Goal: Task Accomplishment & Management: Manage account settings

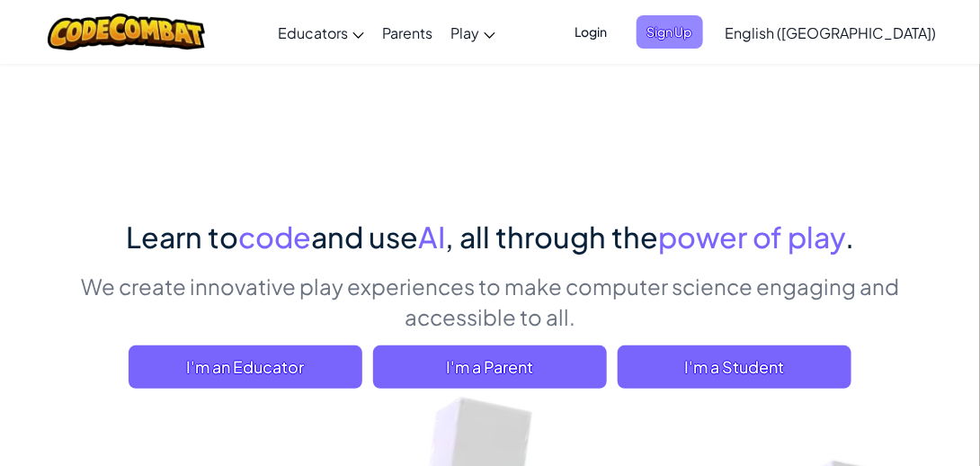
click at [703, 40] on span "Sign Up" at bounding box center [670, 31] width 67 height 33
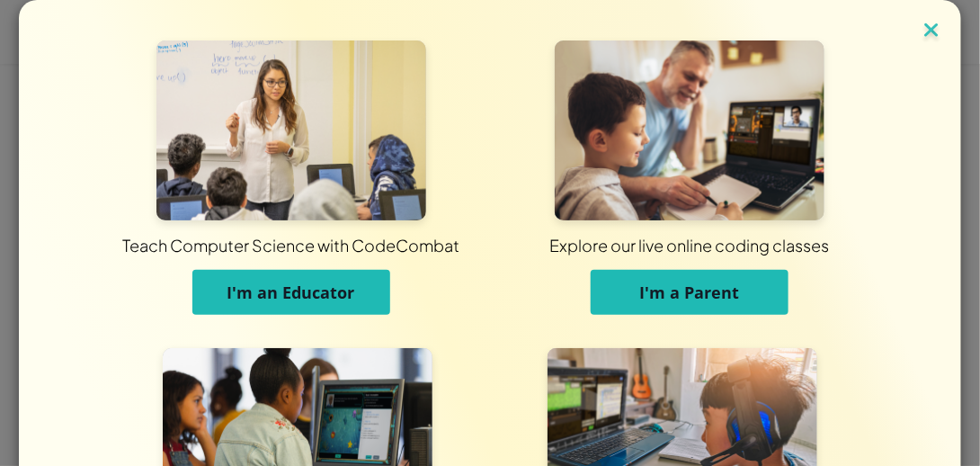
click at [927, 30] on img at bounding box center [931, 31] width 23 height 27
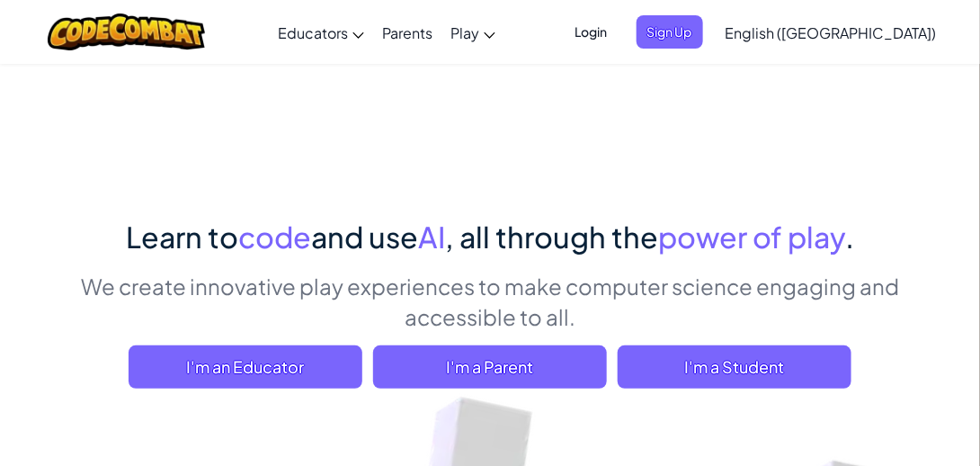
click at [619, 21] on span "Login" at bounding box center [592, 31] width 54 height 33
